Goal: Task Accomplishment & Management: Complete application form

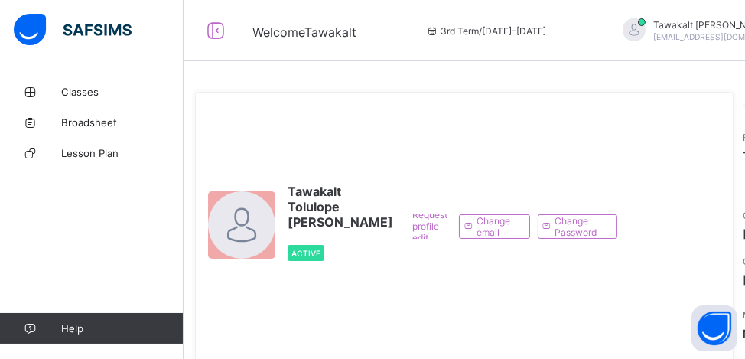
drag, startPoint x: 526, startPoint y: 154, endPoint x: 511, endPoint y: 149, distance: 15.2
click at [516, 151] on div "Request profile edit Change email Change Password" at bounding box center [513, 226] width 224 height 243
click at [214, 25] on icon at bounding box center [216, 31] width 26 height 22
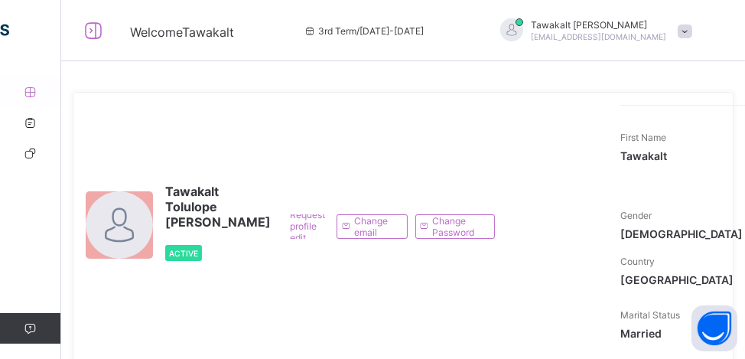
click at [26, 95] on icon at bounding box center [30, 91] width 61 height 11
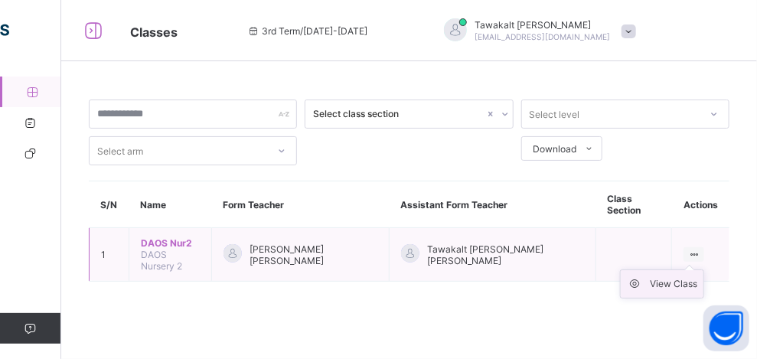
click at [682, 276] on div "View Class" at bounding box center [673, 283] width 47 height 15
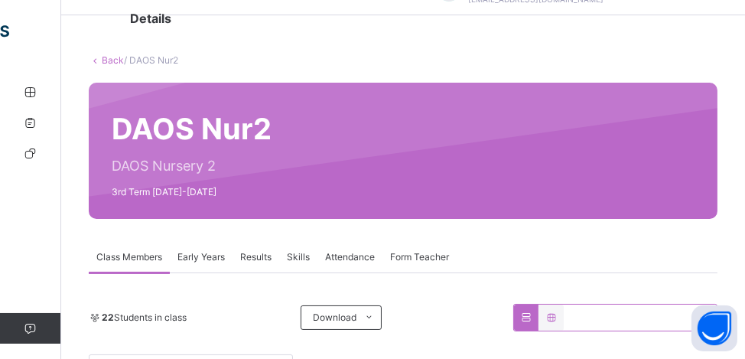
scroll to position [77, 0]
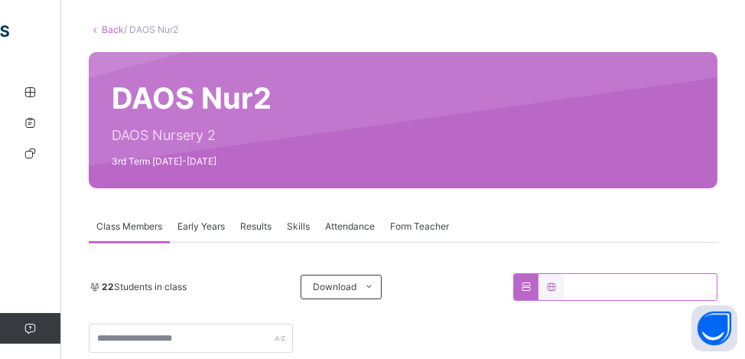
click at [188, 224] on span "Early Years" at bounding box center [201, 227] width 47 height 14
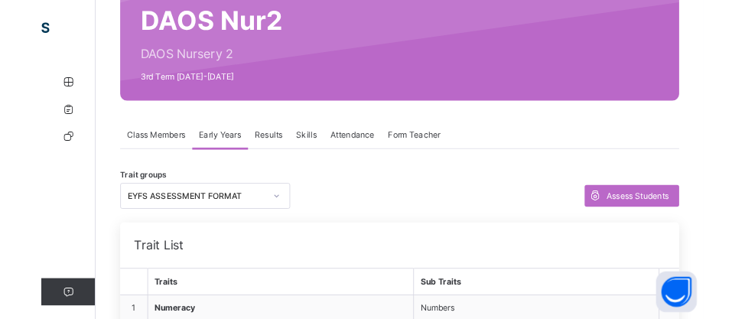
scroll to position [153, 0]
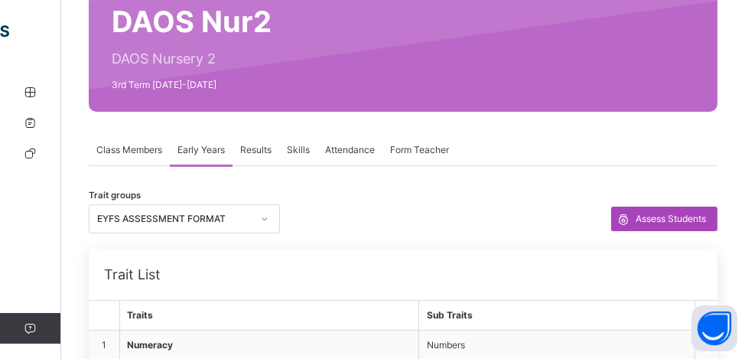
click at [632, 216] on icon at bounding box center [623, 219] width 17 height 18
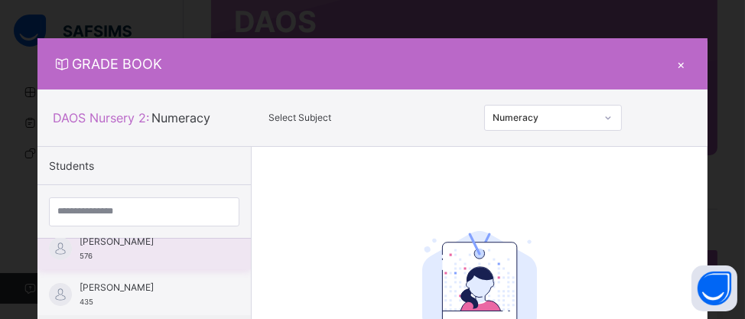
click at [112, 246] on span "[PERSON_NAME]" at bounding box center [148, 242] width 137 height 14
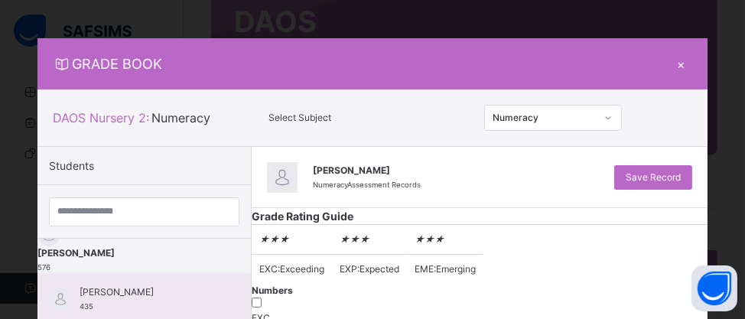
click at [147, 290] on span "[PERSON_NAME]" at bounding box center [148, 292] width 137 height 14
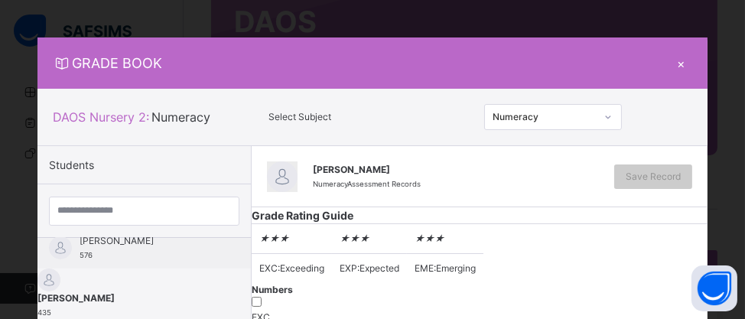
scroll to position [0, 0]
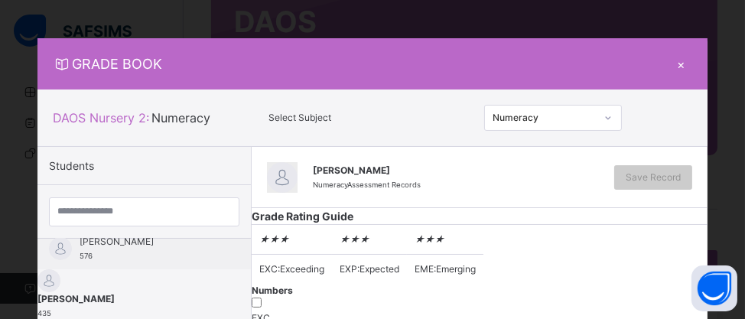
click at [602, 116] on div "Numeracy" at bounding box center [553, 118] width 138 height 26
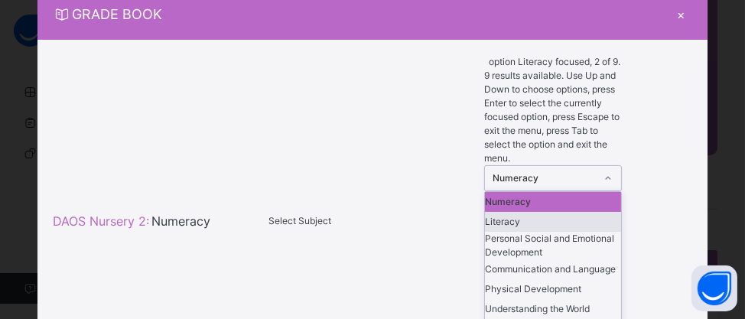
scroll to position [54, 0]
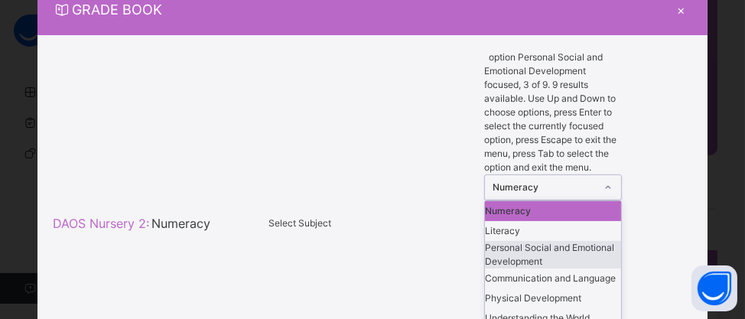
click at [543, 241] on div "Personal Social and Emotional Development" at bounding box center [553, 255] width 136 height 28
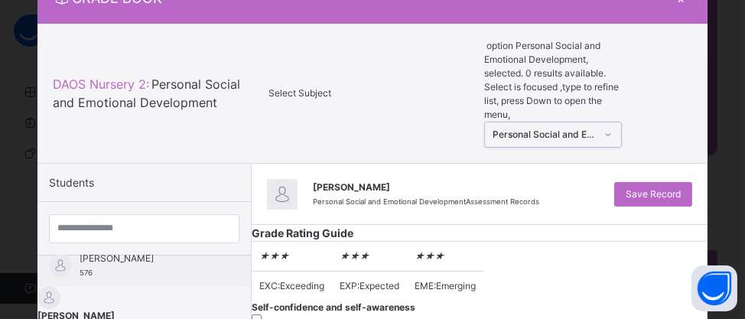
scroll to position [15, 0]
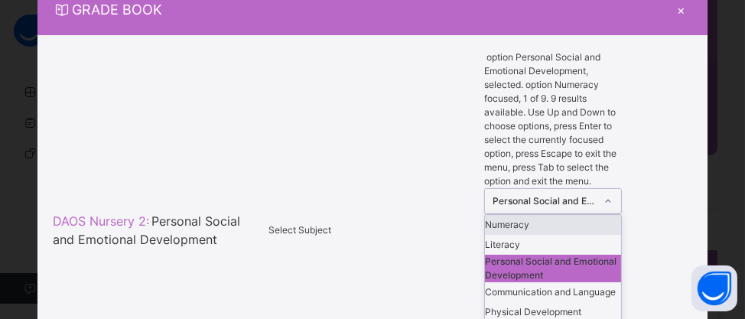
click at [611, 112] on div "option Personal Social and Emotional Development, selected. option Numeracy foc…" at bounding box center [553, 231] width 138 height 360
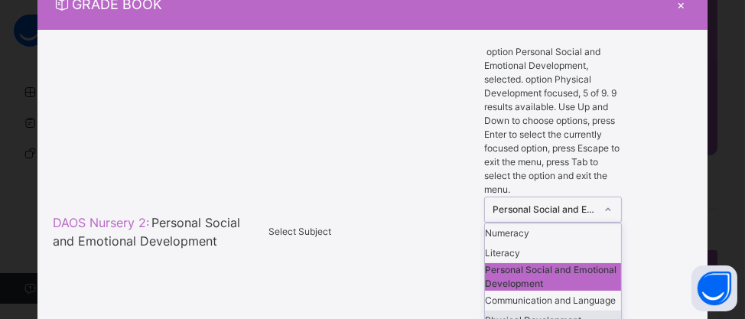
scroll to position [77, 0]
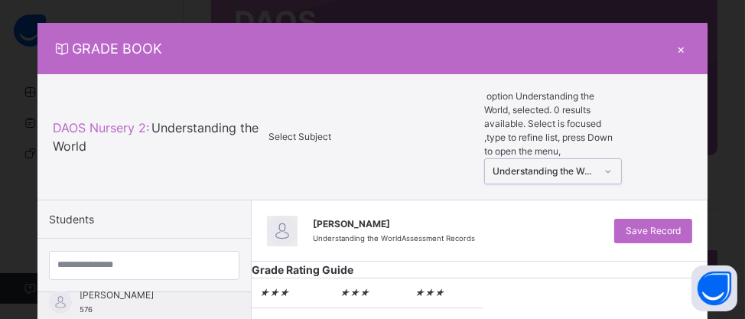
scroll to position [0, 0]
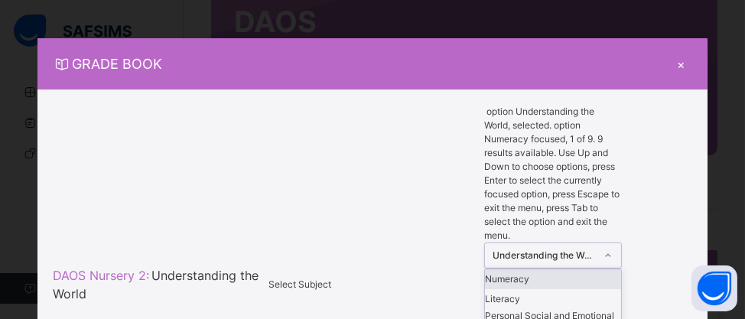
click at [608, 123] on div "option Understanding the World, selected. option Numeracy focused, 1 of 9. 9 re…" at bounding box center [553, 285] width 138 height 360
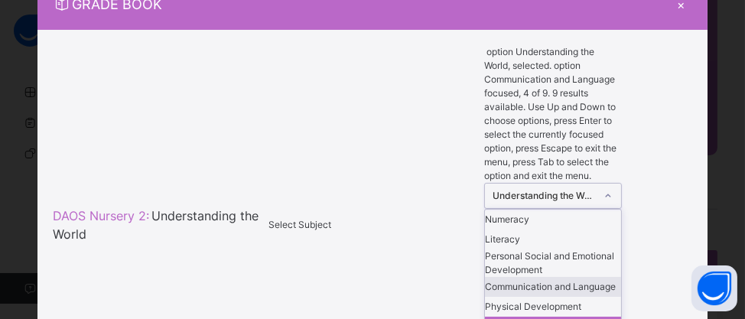
scroll to position [132, 0]
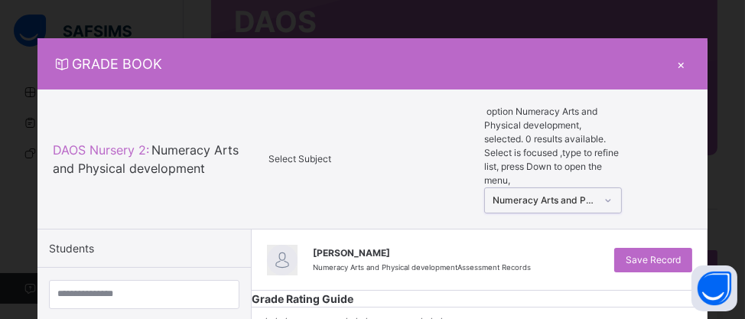
scroll to position [0, 0]
click at [606, 121] on div "option Numeracy Arts and Physical development, selected. 0 results available. S…" at bounding box center [553, 159] width 138 height 109
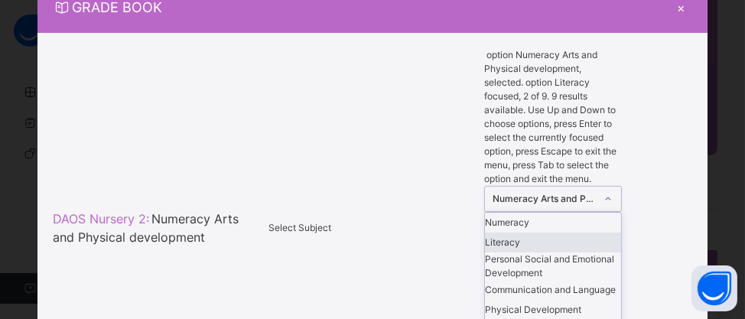
scroll to position [60, 0]
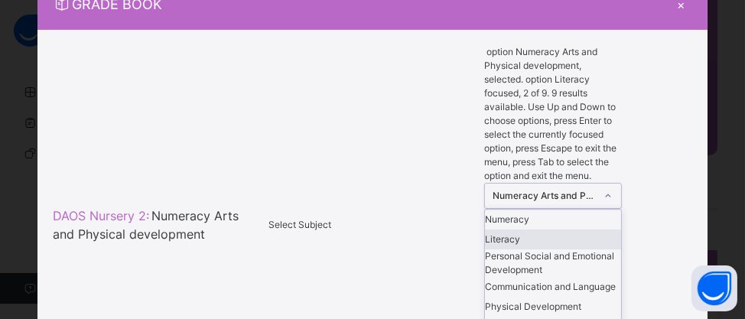
click at [564, 230] on div "Literacy" at bounding box center [553, 240] width 136 height 20
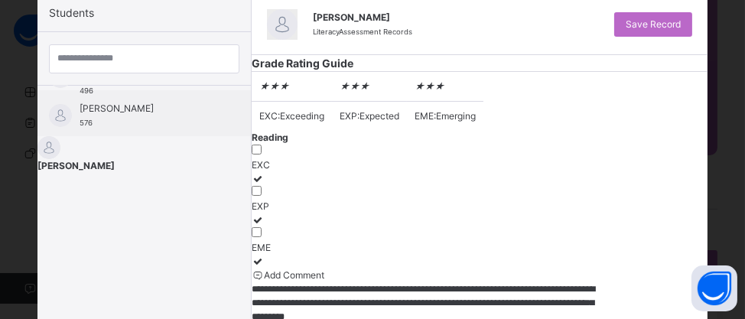
scroll to position [153, 0]
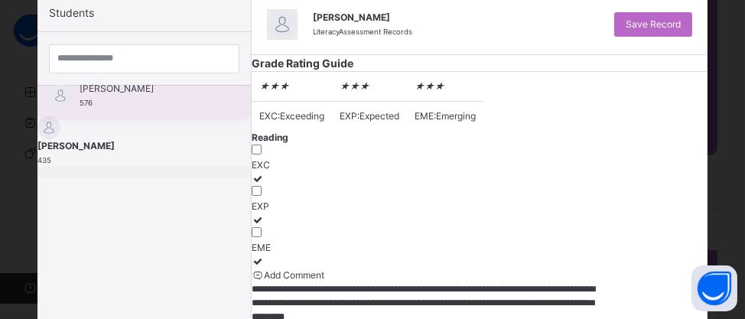
click at [162, 93] on span "[PERSON_NAME]" at bounding box center [148, 89] width 137 height 14
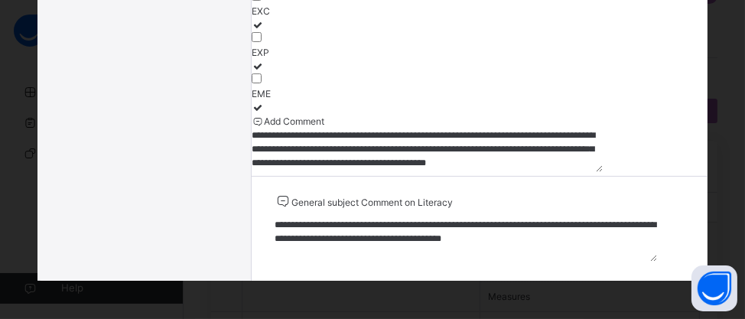
scroll to position [0, 0]
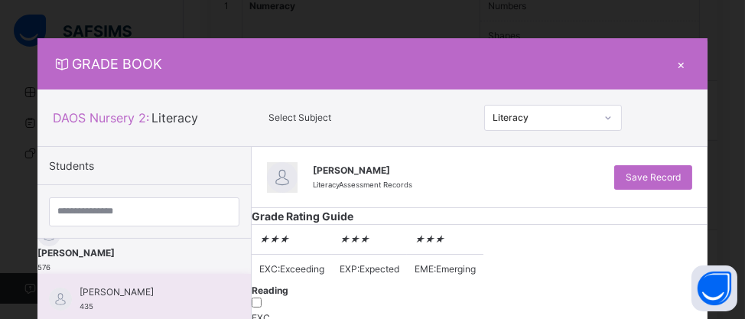
click at [144, 290] on span "[PERSON_NAME]" at bounding box center [148, 292] width 137 height 14
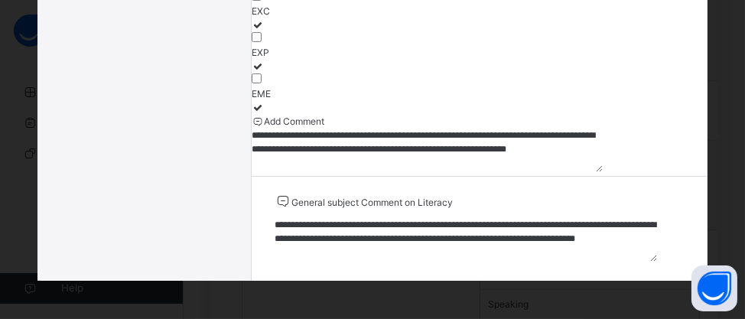
scroll to position [673, 0]
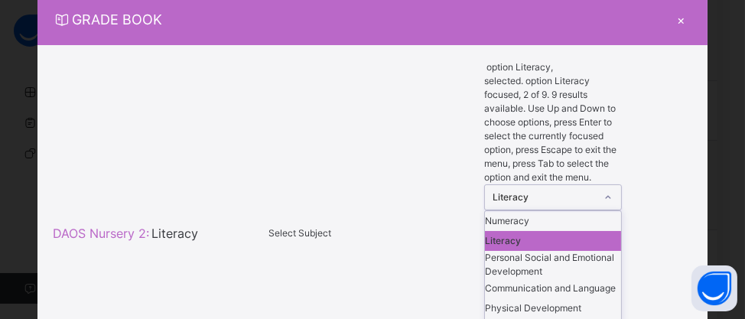
click at [602, 118] on div "option Literacy, selected. option Literacy focused, 2 of 9. 9 results available…" at bounding box center [553, 233] width 138 height 346
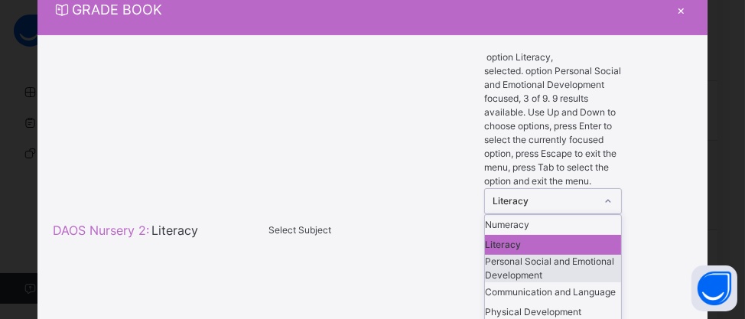
click at [562, 255] on div "Personal Social and Emotional Development" at bounding box center [553, 269] width 136 height 28
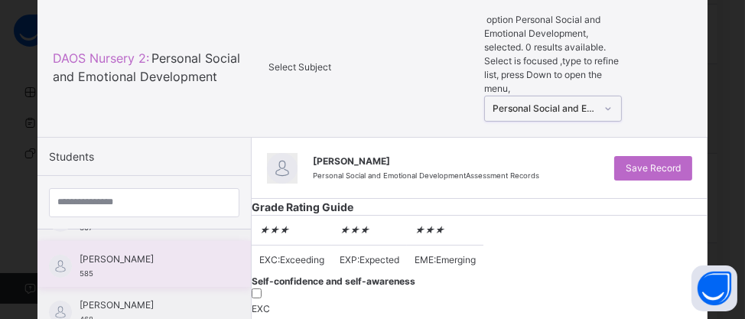
scroll to position [383, 0]
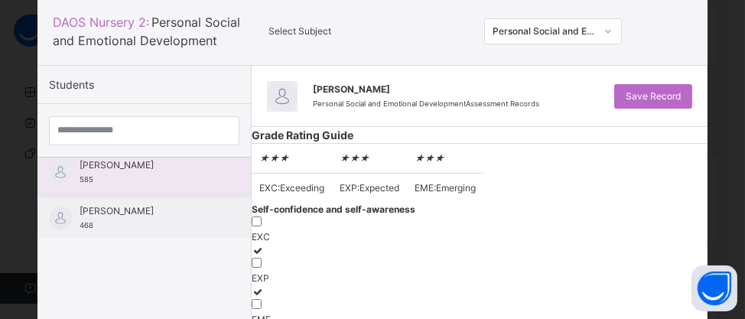
click at [126, 177] on div "[PERSON_NAME] 585" at bounding box center [148, 172] width 137 height 28
click at [126, 158] on div at bounding box center [144, 131] width 214 height 54
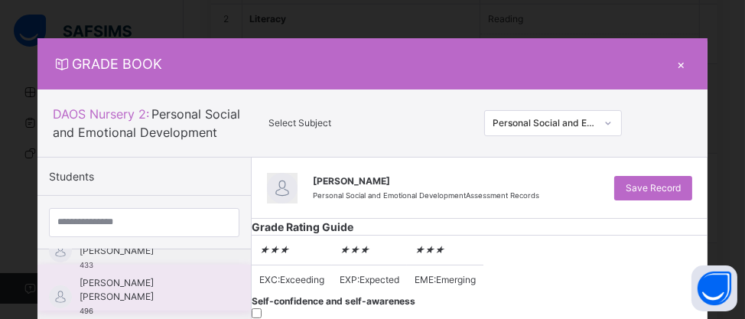
scroll to position [153, 0]
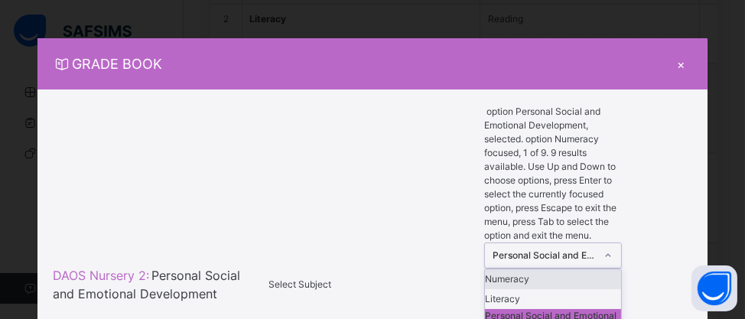
click at [613, 122] on div "option Personal Social and Emotional Development, selected. option Numeracy foc…" at bounding box center [553, 285] width 138 height 360
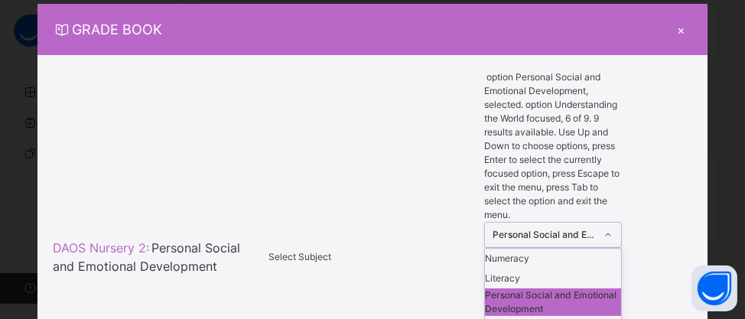
scroll to position [0, 0]
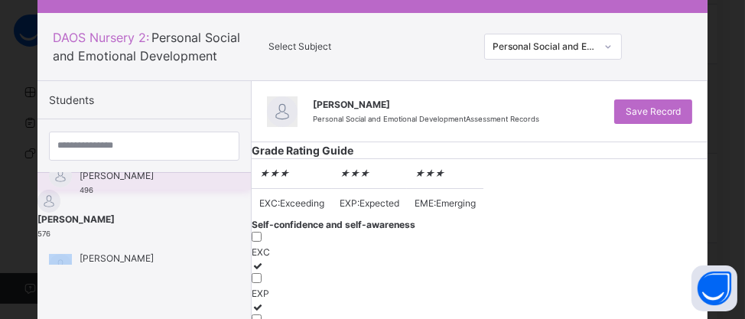
scroll to position [153, 0]
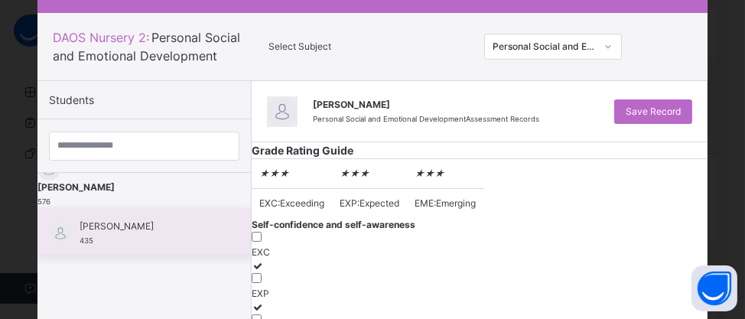
click at [126, 233] on span "[PERSON_NAME]" at bounding box center [148, 227] width 137 height 14
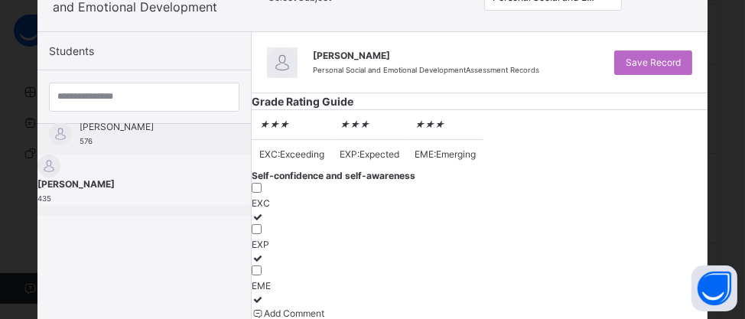
scroll to position [92, 0]
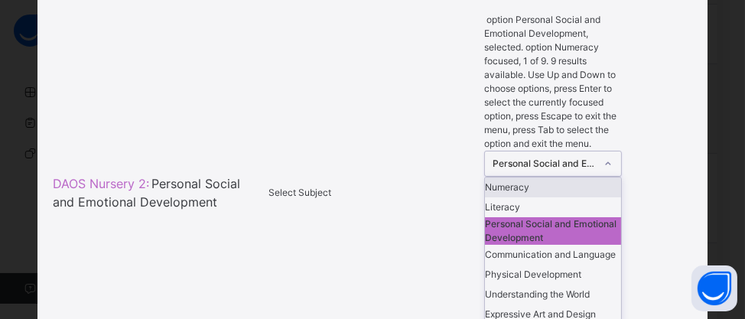
click at [610, 156] on icon at bounding box center [608, 163] width 9 height 15
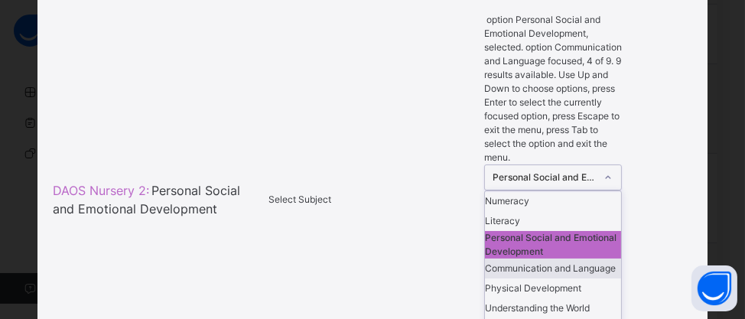
click at [538, 259] on div "Communication and Language" at bounding box center [553, 269] width 136 height 20
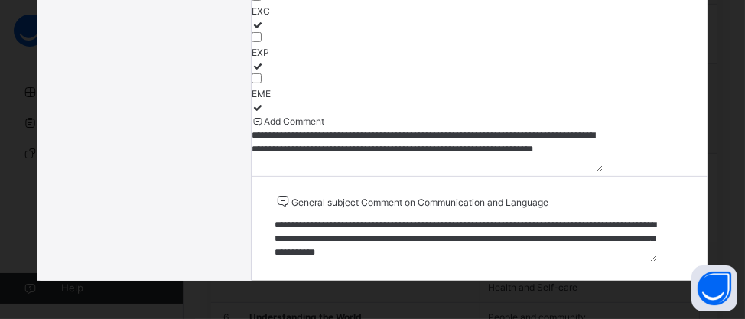
scroll to position [14, 0]
drag, startPoint x: 272, startPoint y: 230, endPoint x: 576, endPoint y: 259, distance: 305.2
click at [576, 259] on textarea "**********" at bounding box center [466, 240] width 383 height 44
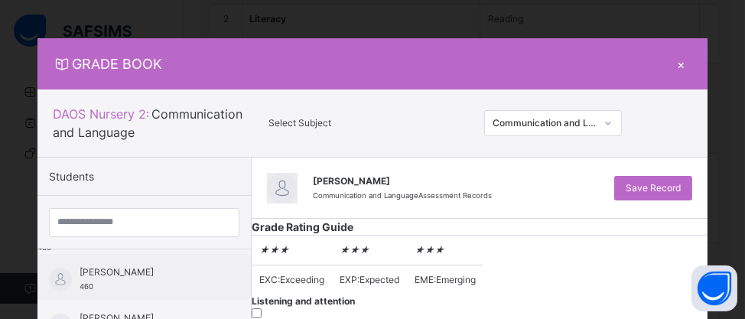
scroll to position [153, 0]
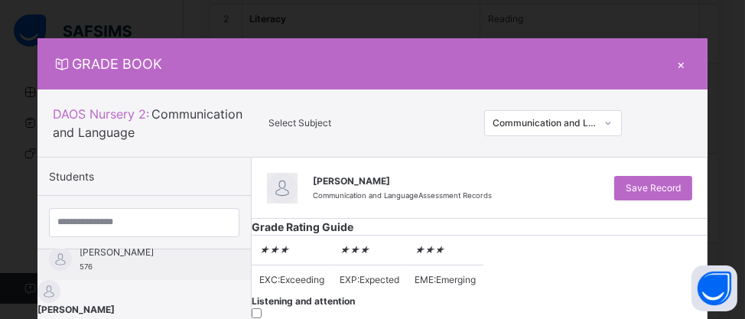
drag, startPoint x: 178, startPoint y: 288, endPoint x: 613, endPoint y: 116, distance: 468.3
click at [178, 288] on div "[PERSON_NAME] 435" at bounding box center [144, 305] width 214 height 51
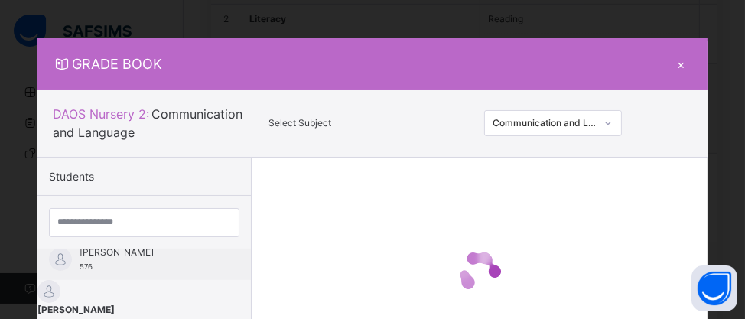
click at [605, 123] on div at bounding box center [608, 122] width 23 height 21
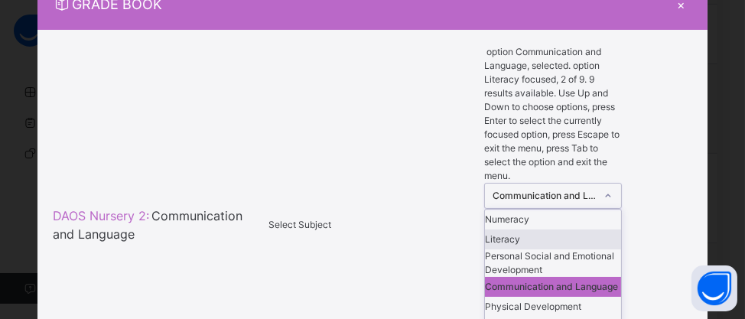
scroll to position [60, 0]
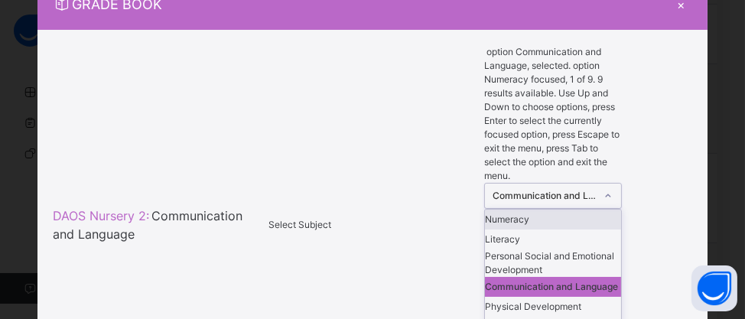
click at [527, 210] on div "Numeracy" at bounding box center [553, 220] width 136 height 20
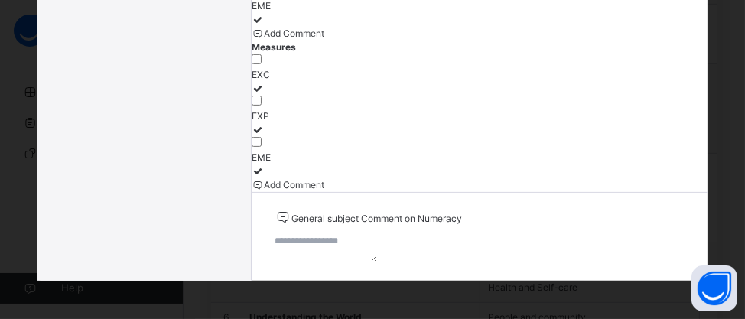
scroll to position [689, 0]
paste textarea "**********"
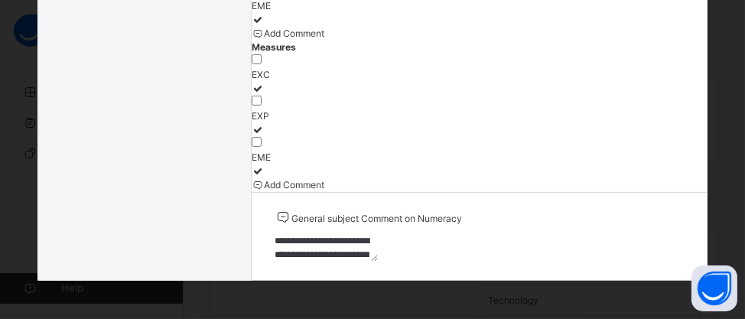
scroll to position [4, 0]
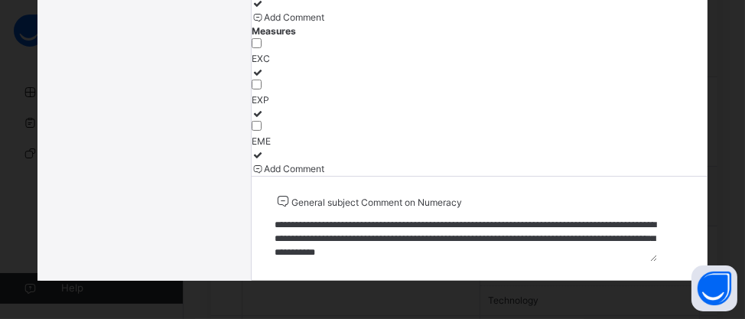
click at [354, 229] on textarea "**********" at bounding box center [466, 240] width 383 height 44
drag, startPoint x: 411, startPoint y: 227, endPoint x: 548, endPoint y: 236, distance: 137.3
click at [548, 236] on textarea "**********" at bounding box center [466, 240] width 383 height 44
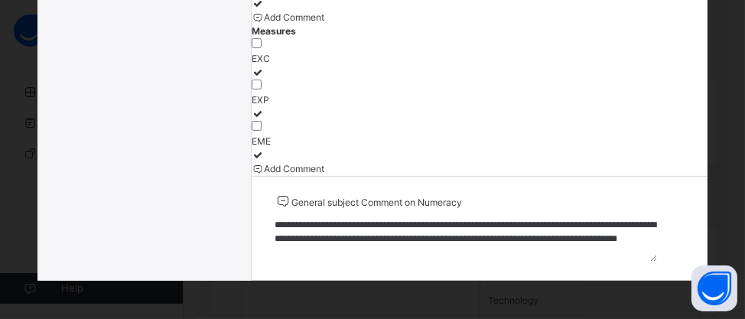
click at [585, 233] on textarea "**********" at bounding box center [466, 240] width 383 height 44
type textarea "**********"
click at [343, 107] on div "EXP" at bounding box center [480, 100] width 457 height 14
click at [355, 176] on div "Add Comment" at bounding box center [480, 169] width 457 height 14
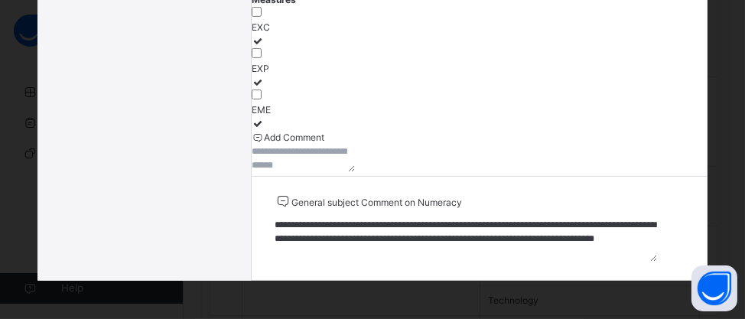
click at [347, 172] on textarea at bounding box center [303, 159] width 103 height 28
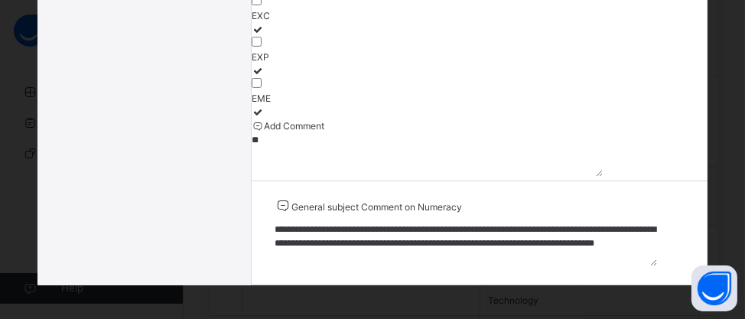
type textarea "*"
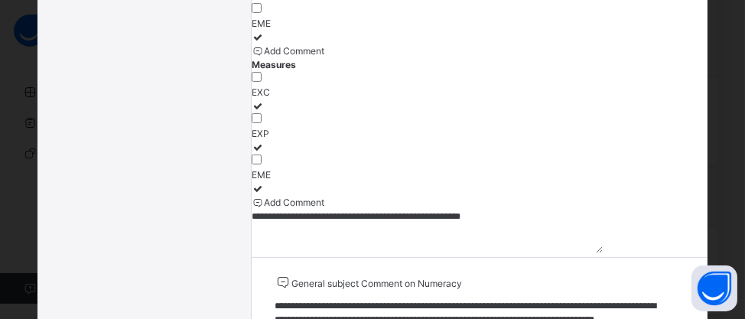
type textarea "**********"
click at [345, 58] on div "Add Comment" at bounding box center [480, 51] width 457 height 14
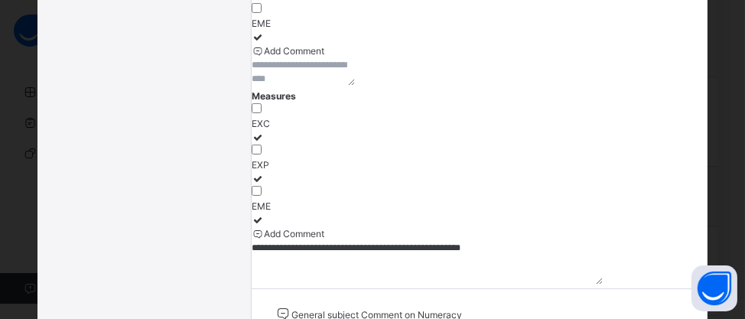
click at [350, 86] on textarea at bounding box center [303, 72] width 103 height 28
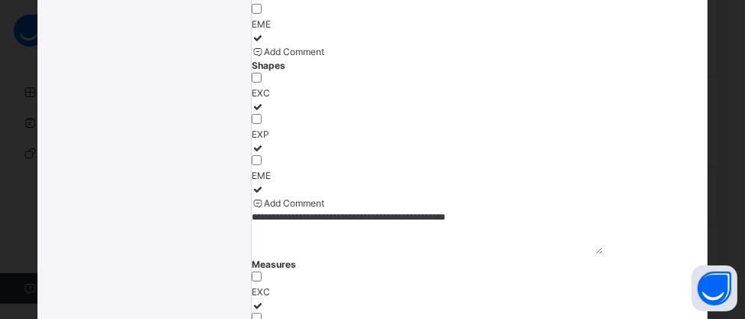
scroll to position [376, 0]
type textarea "**********"
click at [347, 60] on div "Add Comment" at bounding box center [480, 53] width 457 height 14
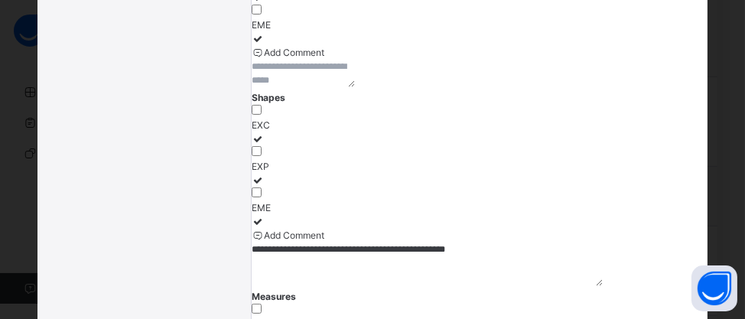
click at [355, 87] on textarea at bounding box center [303, 74] width 103 height 28
click at [337, 87] on textarea at bounding box center [303, 74] width 103 height 28
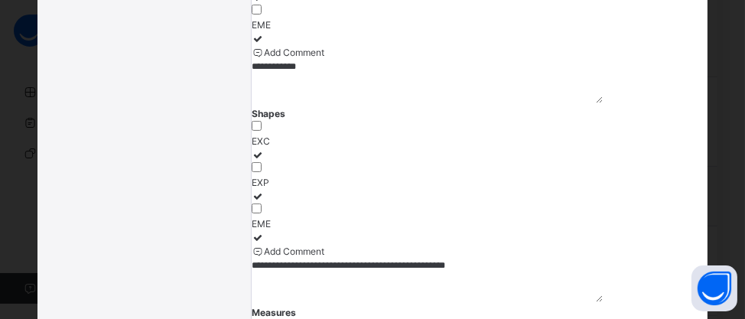
click at [308, 103] on textarea "**********" at bounding box center [427, 82] width 351 height 44
click at [317, 103] on textarea "**********" at bounding box center [427, 82] width 351 height 44
click at [351, 103] on textarea "**********" at bounding box center [427, 82] width 351 height 44
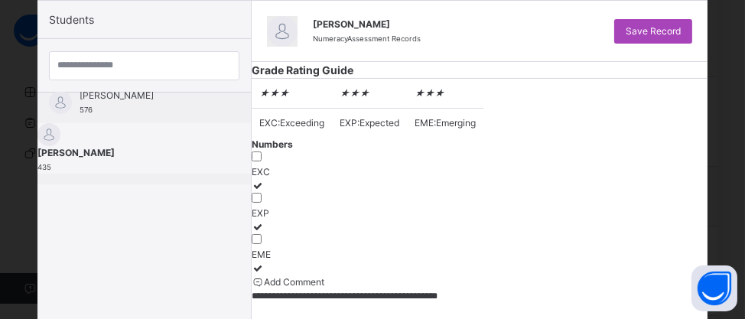
type textarea "**********"
click at [661, 36] on span "Save Record" at bounding box center [653, 31] width 55 height 14
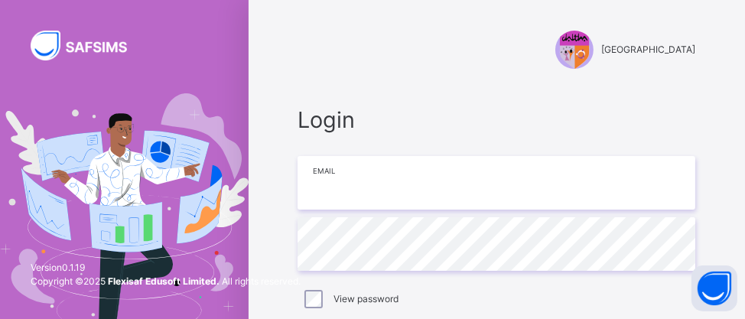
type input "**********"
